Goal: Check status

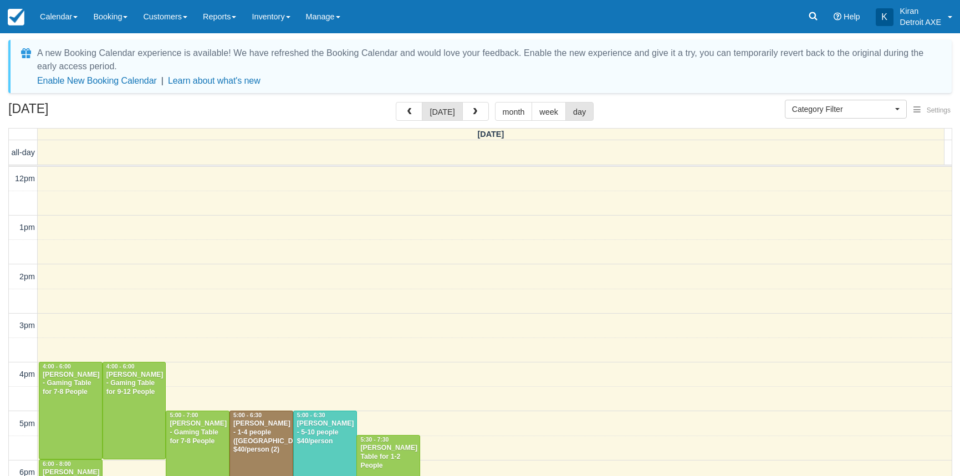
select select
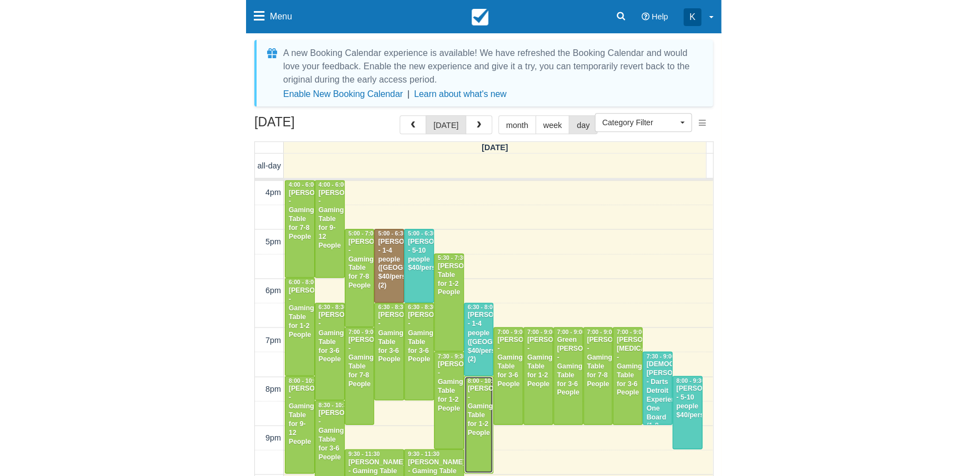
scroll to position [195, 0]
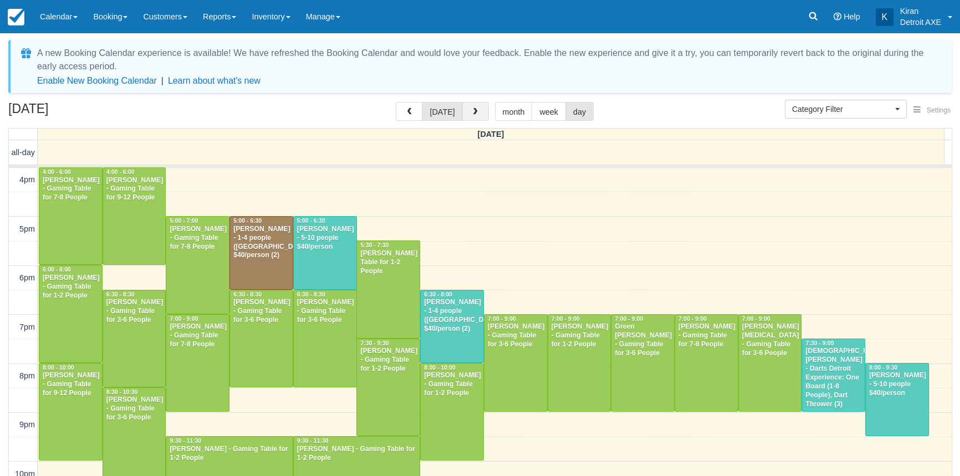
click at [482, 112] on button "button" at bounding box center [475, 111] width 27 height 19
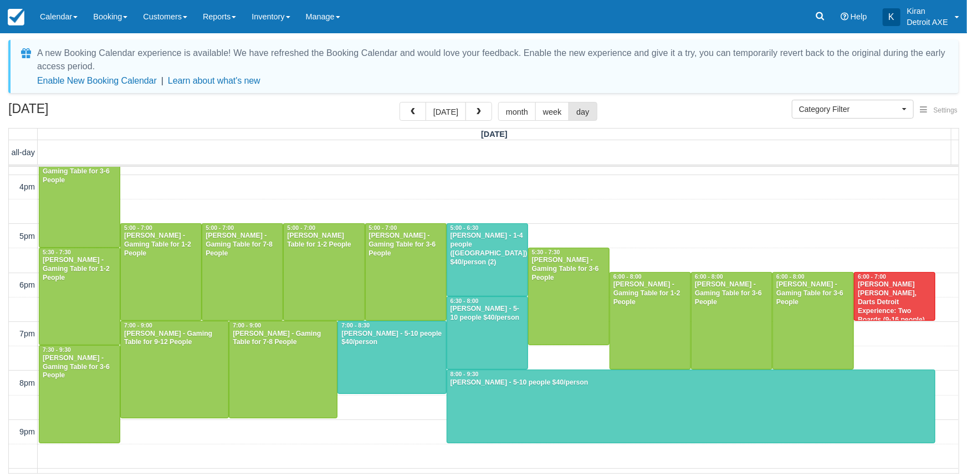
scroll to position [302, 0]
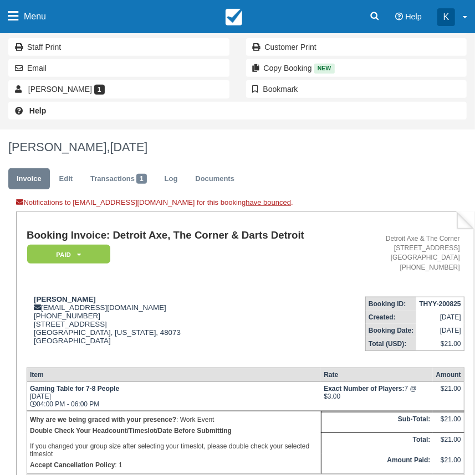
scroll to position [201, 0]
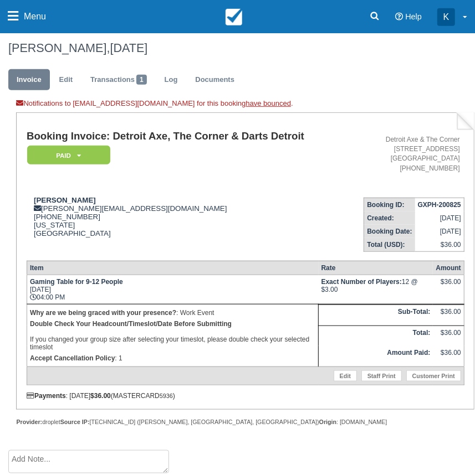
scroll to position [219, 0]
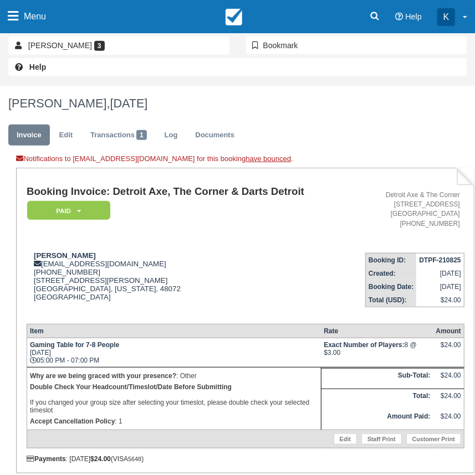
scroll to position [252, 0]
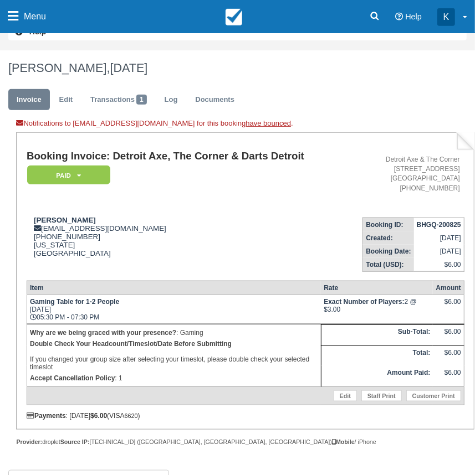
scroll to position [252, 0]
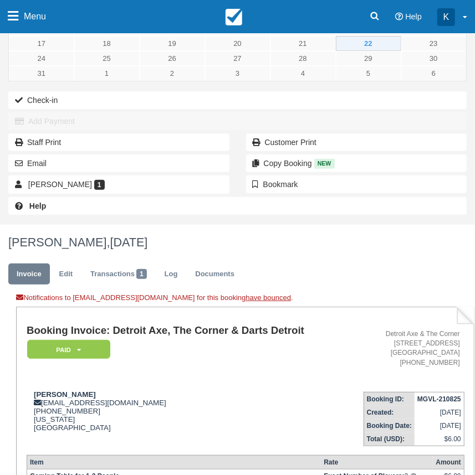
scroll to position [252, 0]
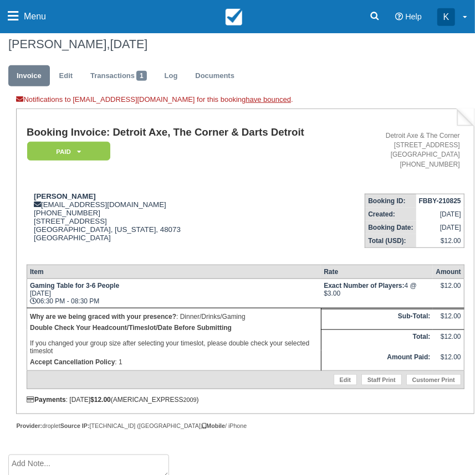
scroll to position [277, 0]
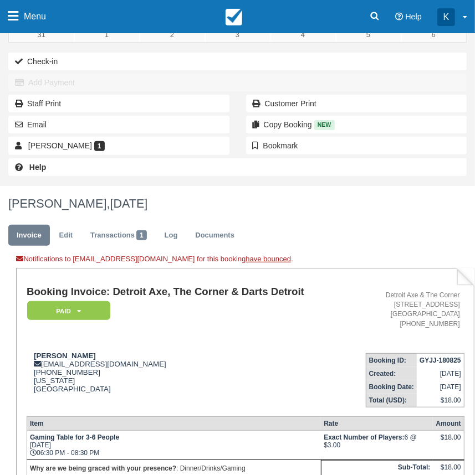
scroll to position [252, 0]
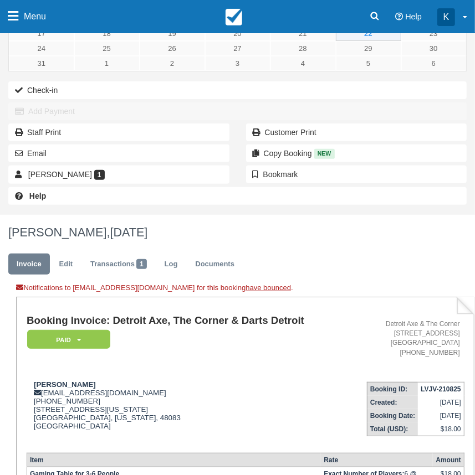
scroll to position [201, 0]
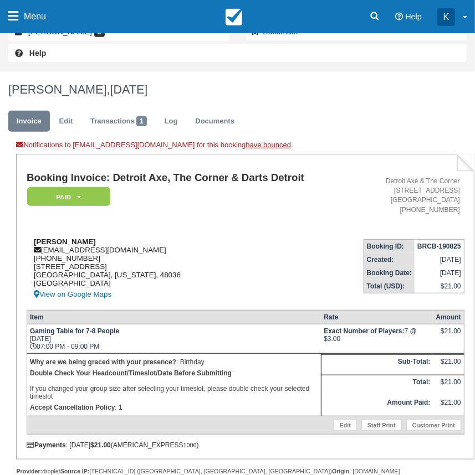
scroll to position [252, 0]
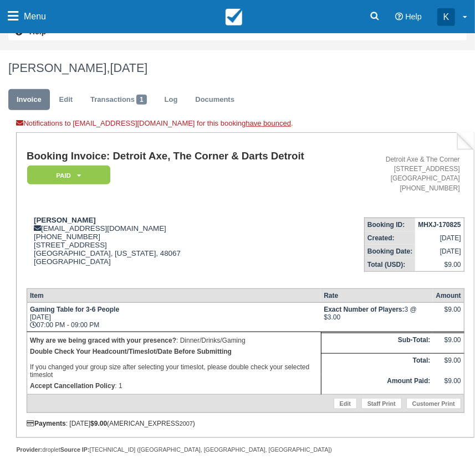
scroll to position [252, 0]
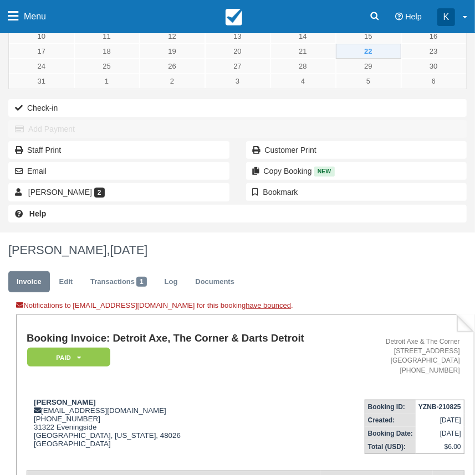
scroll to position [201, 0]
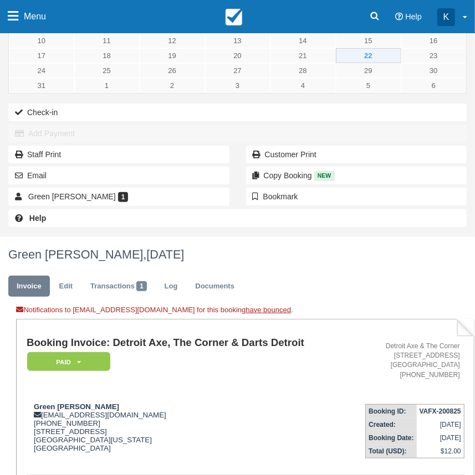
scroll to position [252, 0]
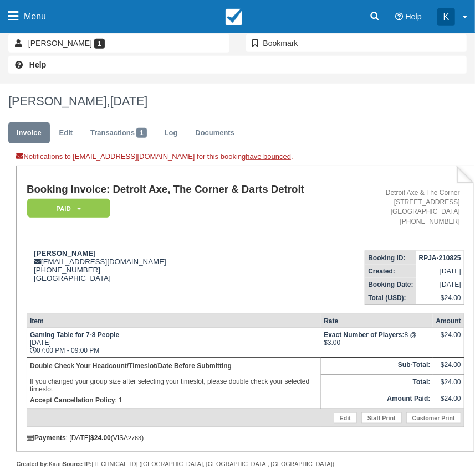
scroll to position [252, 0]
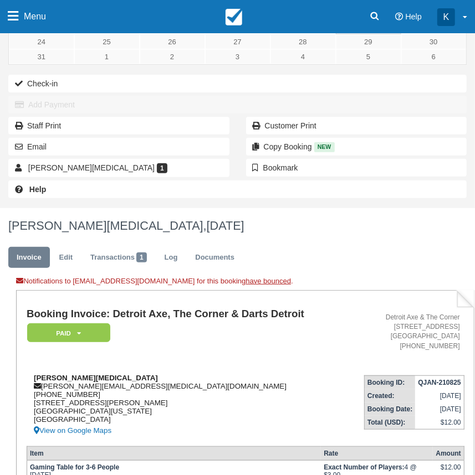
scroll to position [201, 0]
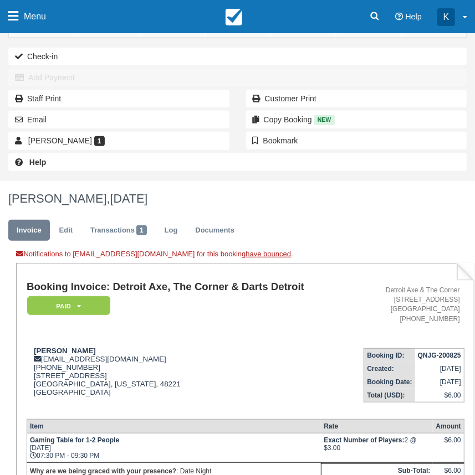
scroll to position [252, 0]
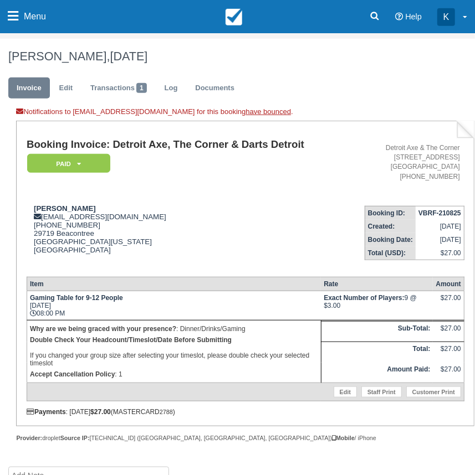
scroll to position [277, 0]
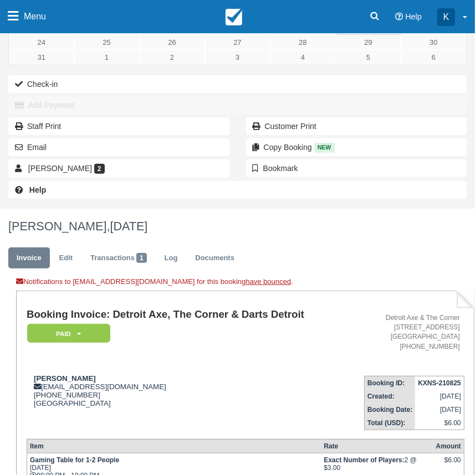
scroll to position [252, 0]
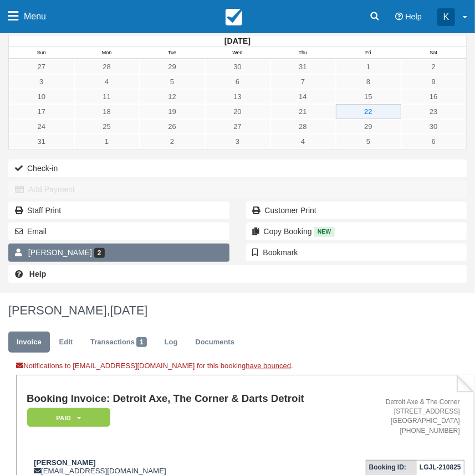
scroll to position [252, 0]
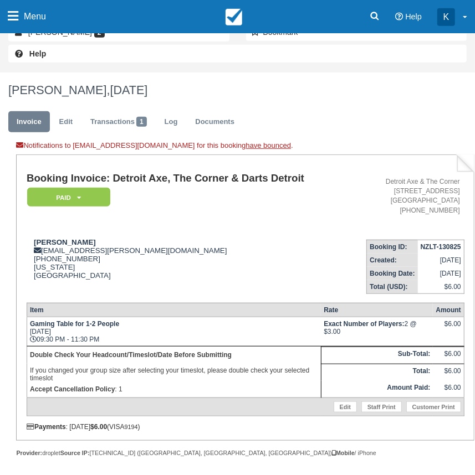
scroll to position [252, 0]
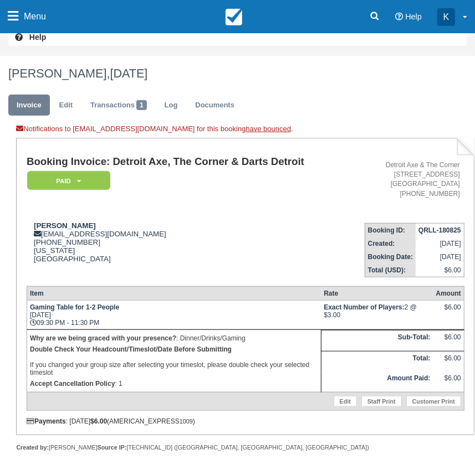
scroll to position [252, 0]
